Goal: Information Seeking & Learning: Find specific fact

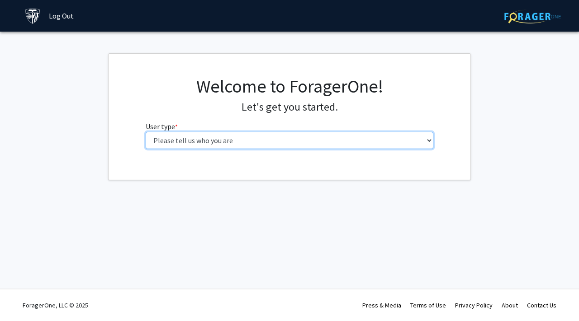
click at [169, 149] on select "Please tell us who you are Undergraduate Student Master's Student Doctoral Cand…" at bounding box center [290, 140] width 288 height 17
select select "1: undergrad"
click at [146, 149] on select "Please tell us who you are Undergraduate Student Master's Student Doctoral Cand…" at bounding box center [290, 140] width 288 height 17
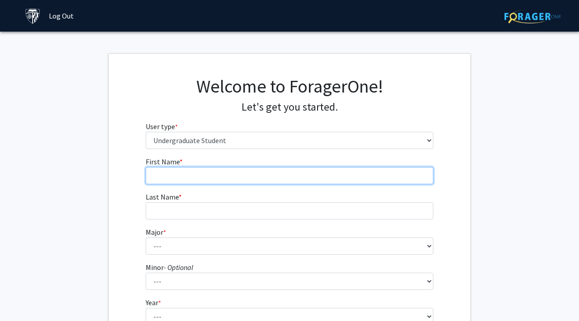
click at [176, 184] on input "First Name * required" at bounding box center [290, 175] width 288 height 17
type input "h"
type input "Himaja"
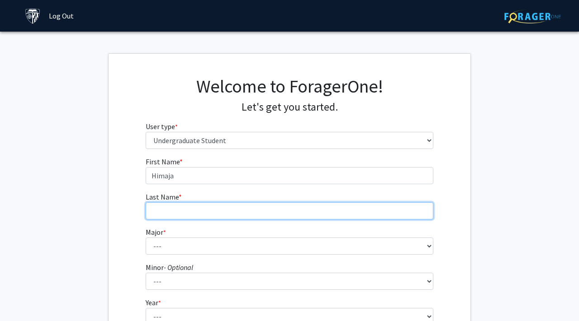
click at [163, 220] on input "Last Name * required" at bounding box center [290, 210] width 288 height 17
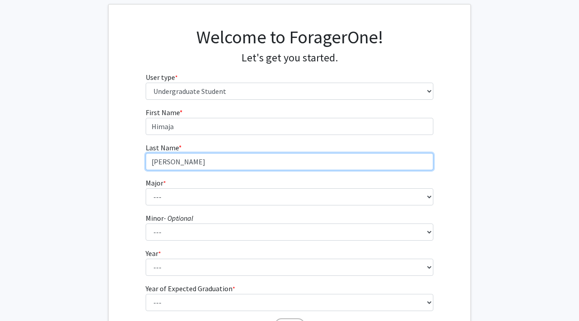
scroll to position [102, 0]
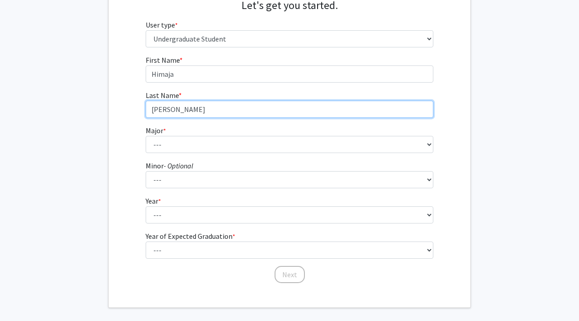
type input "[PERSON_NAME]"
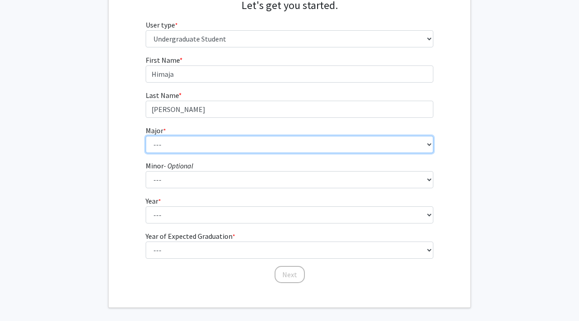
click at [185, 153] on select "--- Africana Studies Anthropology Applied Mathematics & Statistics Archaeology …" at bounding box center [290, 144] width 288 height 17
select select "41: 55"
click at [146, 153] on select "--- Africana Studies Anthropology Applied Mathematics & Statistics Archaeology …" at bounding box center [290, 144] width 288 height 17
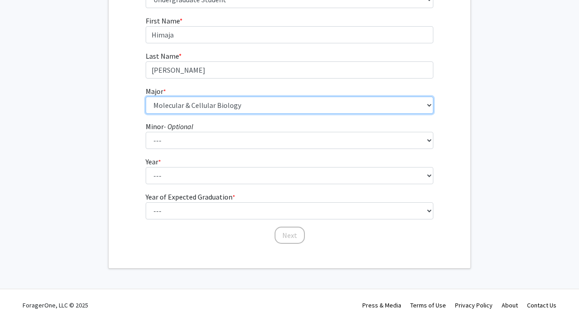
scroll to position [174, 0]
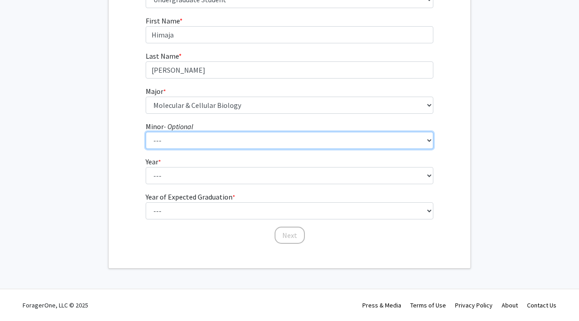
click at [185, 149] on select "--- Accounting and Financial Management Africana Studies Anthropology Applied M…" at bounding box center [290, 140] width 288 height 17
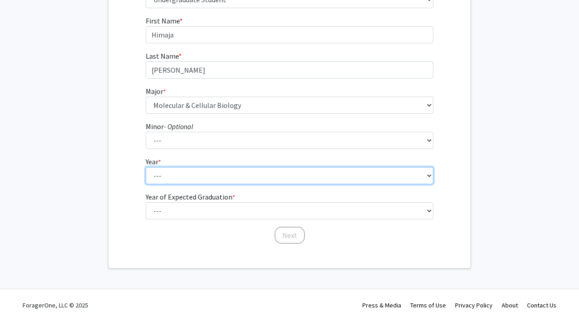
click at [163, 184] on select "--- First-year Sophomore Junior Senior Postbaccalaureate Certificate" at bounding box center [290, 175] width 288 height 17
select select "1: first-year"
click at [146, 184] on select "--- First-year Sophomore Junior Senior Postbaccalaureate Certificate" at bounding box center [290, 175] width 288 height 17
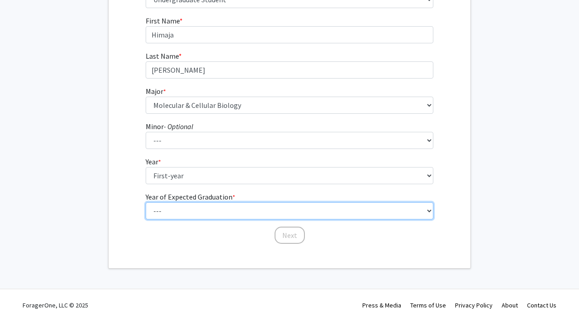
click at [180, 220] on select "--- 2025 2026 2027 2028 2029 2030 2031 2032 2033 2034" at bounding box center [290, 210] width 288 height 17
select select "5: 2029"
click at [146, 220] on select "--- 2025 2026 2027 2028 2029 2030 2031 2032 2033 2034" at bounding box center [290, 210] width 288 height 17
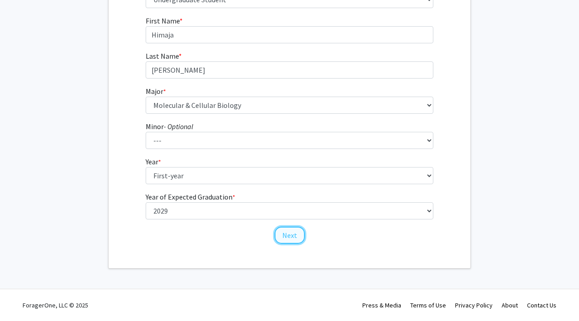
click at [301, 244] on button "Next" at bounding box center [289, 235] width 30 height 17
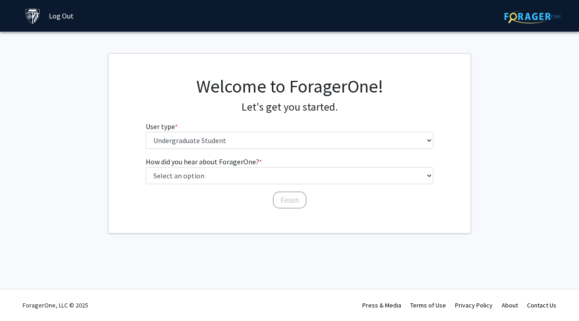
scroll to position [0, 0]
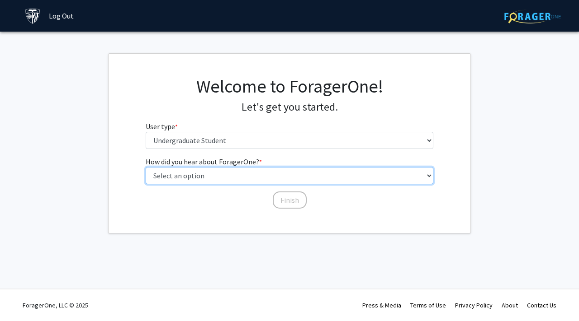
click at [213, 184] on select "Select an option Peer/student recommendation Faculty/staff recommendation Unive…" at bounding box center [290, 175] width 288 height 17
select select "2: faculty_recommendation"
click at [146, 184] on select "Select an option Peer/student recommendation Faculty/staff recommendation Unive…" at bounding box center [290, 175] width 288 height 17
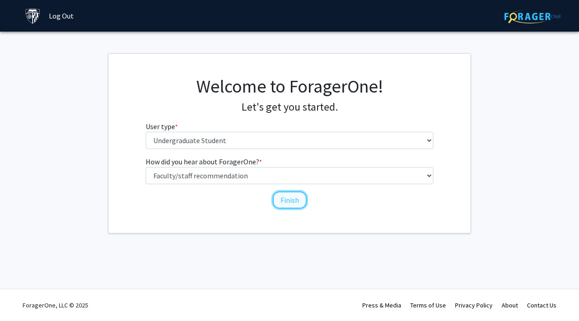
click at [291, 209] on button "Finish" at bounding box center [290, 200] width 34 height 17
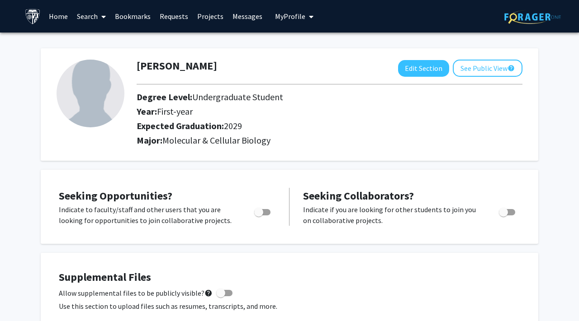
click at [61, 22] on link "Home" at bounding box center [58, 16] width 28 height 32
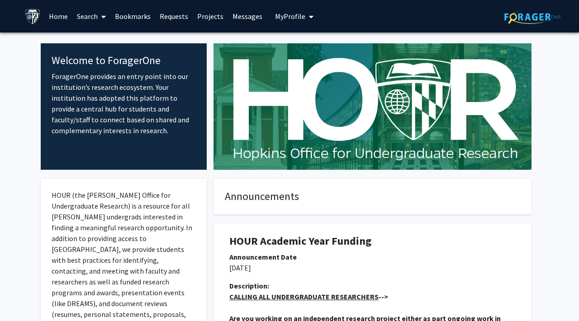
click at [93, 19] on link "Search" at bounding box center [91, 16] width 38 height 32
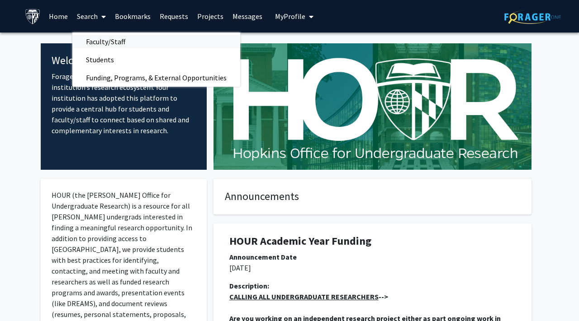
click at [105, 41] on span "Faculty/Staff" at bounding box center [105, 42] width 66 height 18
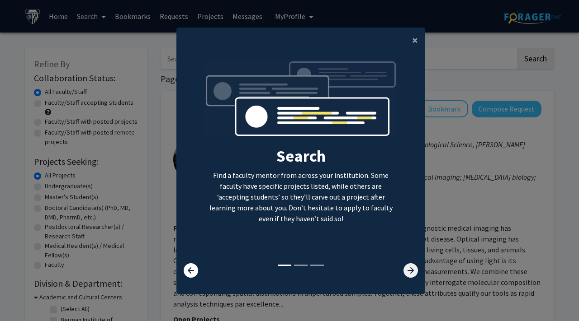
click at [415, 273] on icon at bounding box center [410, 270] width 14 height 14
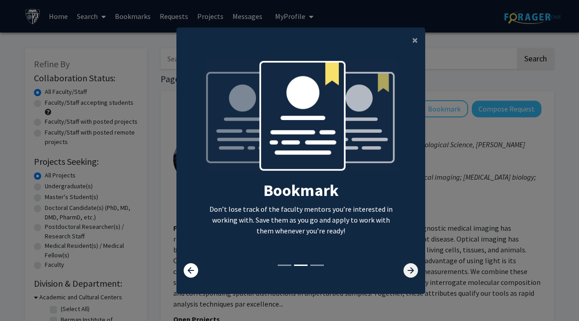
click at [412, 273] on icon at bounding box center [410, 270] width 14 height 14
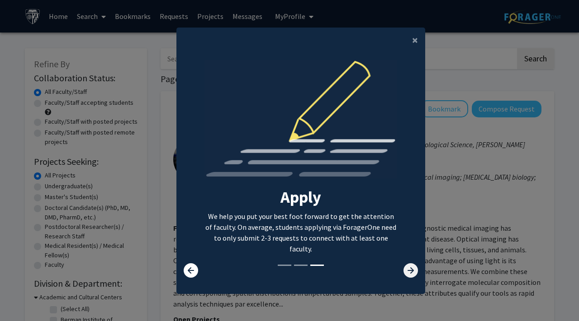
click at [408, 273] on icon at bounding box center [410, 270] width 14 height 14
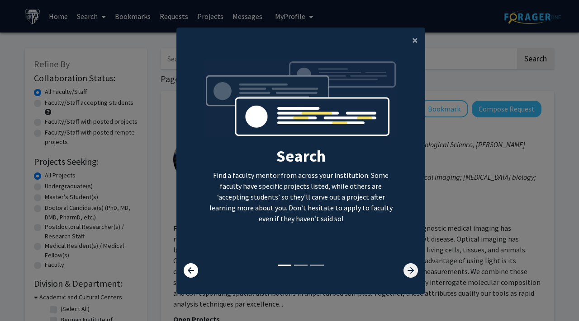
click at [406, 273] on icon at bounding box center [410, 270] width 14 height 14
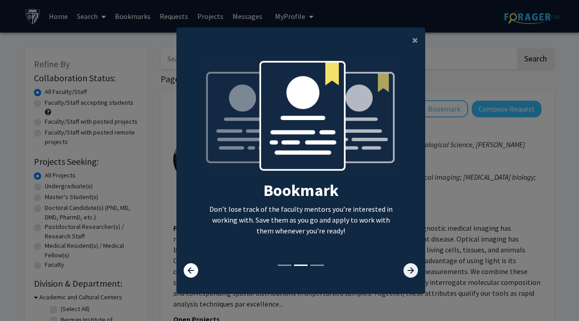
click at [406, 273] on icon at bounding box center [410, 270] width 14 height 14
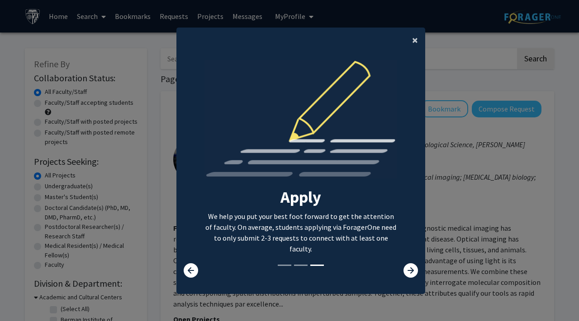
click at [414, 33] on span "×" at bounding box center [415, 40] width 6 height 14
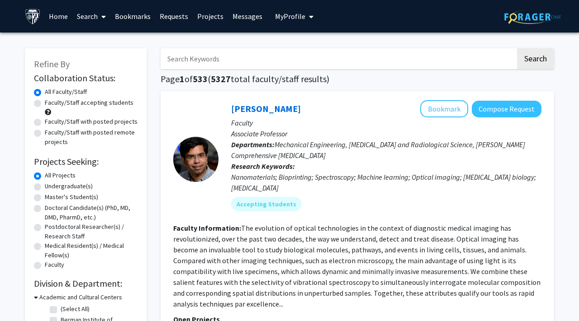
click at [183, 67] on input "Search Keywords" at bounding box center [337, 58] width 355 height 21
type input "gira bhabha"
click at [517, 48] on button "Search" at bounding box center [535, 58] width 37 height 21
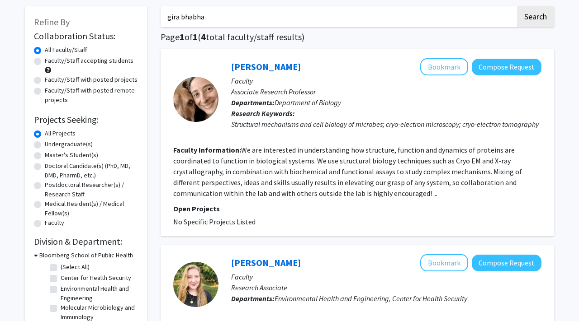
scroll to position [32, 0]
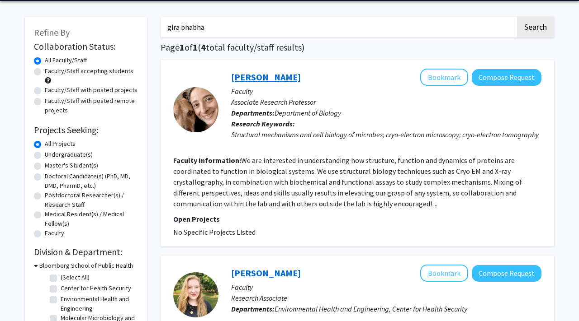
click at [262, 83] on link "[PERSON_NAME]" at bounding box center [266, 76] width 70 height 11
